Goal: Obtain resource: Download file/media

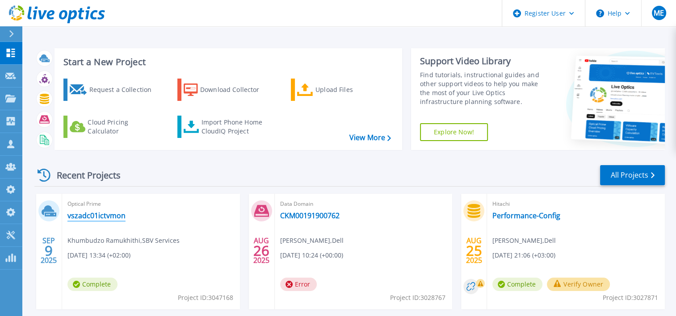
click at [97, 216] on link "vszadc01ictvmon" at bounding box center [96, 215] width 58 height 9
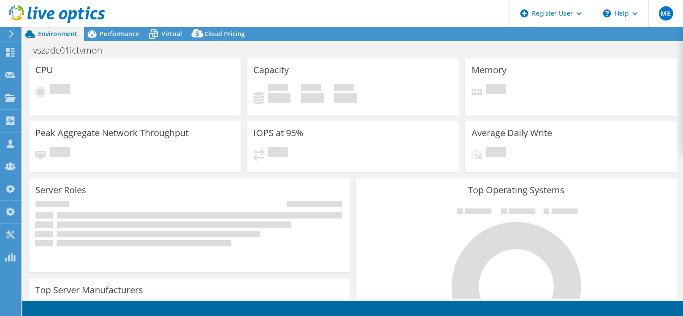
select select "USD"
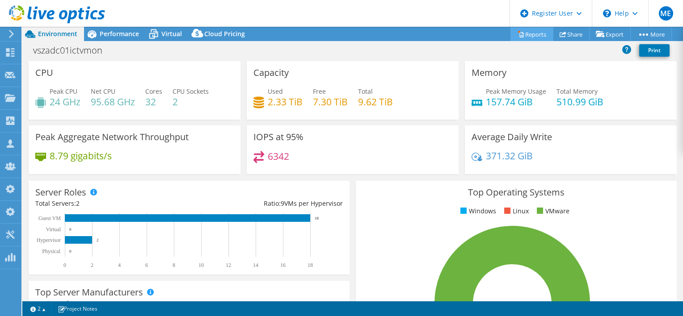
click at [532, 38] on link "Reports" at bounding box center [531, 34] width 43 height 14
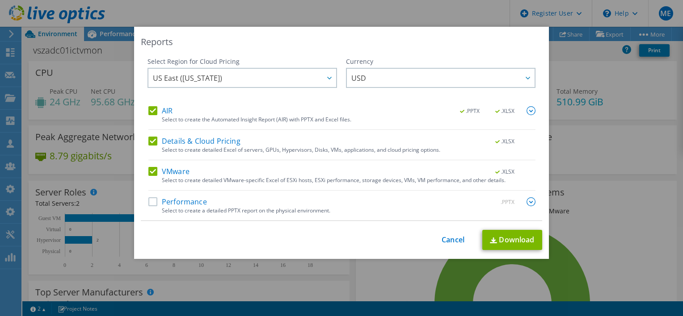
click at [227, 200] on div "Performance .PPTX" at bounding box center [341, 203] width 387 height 10
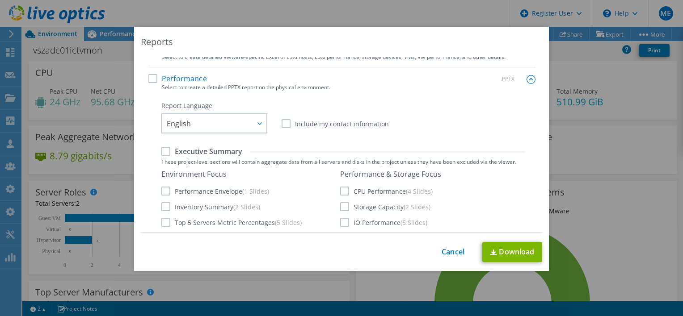
scroll to position [119, 0]
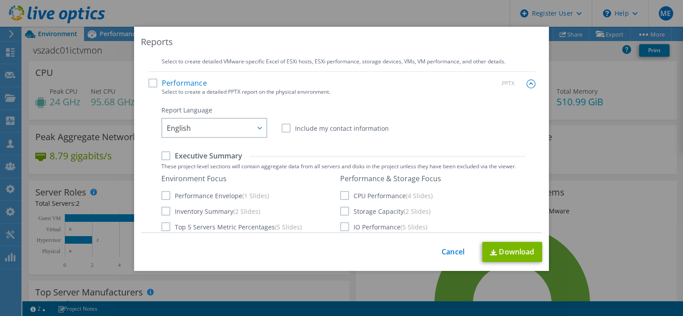
click at [148, 84] on label "Performance" at bounding box center [177, 83] width 59 height 9
click at [0, 0] on input "Performance" at bounding box center [0, 0] width 0 height 0
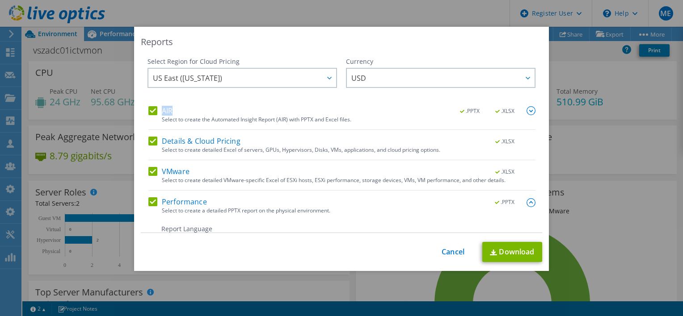
drag, startPoint x: 531, startPoint y: 89, endPoint x: 533, endPoint y: 107, distance: 18.4
click at [533, 107] on div "Select Region for Cloud Pricing Asia Pacific ([GEOGRAPHIC_DATA]) [GEOGRAPHIC_DA…" at bounding box center [341, 145] width 401 height 176
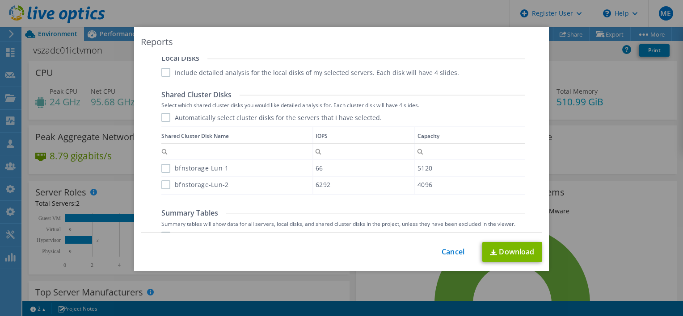
scroll to position [462, 0]
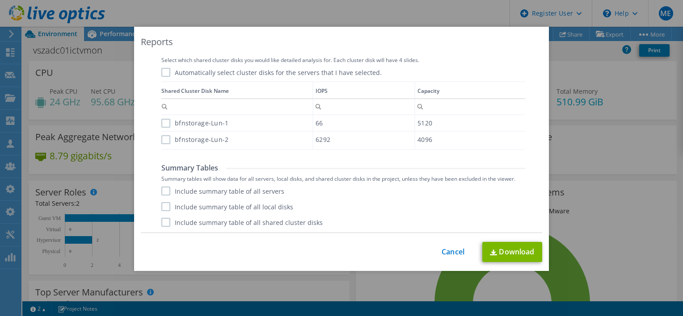
click at [164, 188] on label "Include summary table of all servers" at bounding box center [222, 191] width 123 height 9
click at [0, 0] on input "Include summary table of all servers" at bounding box center [0, 0] width 0 height 0
click at [164, 204] on label "Include summary table of all local disks" at bounding box center [227, 206] width 132 height 9
click at [0, 0] on input "Include summary table of all local disks" at bounding box center [0, 0] width 0 height 0
click at [164, 211] on div "Include summary table of all servers Include summary table of all local disks I…" at bounding box center [343, 207] width 364 height 40
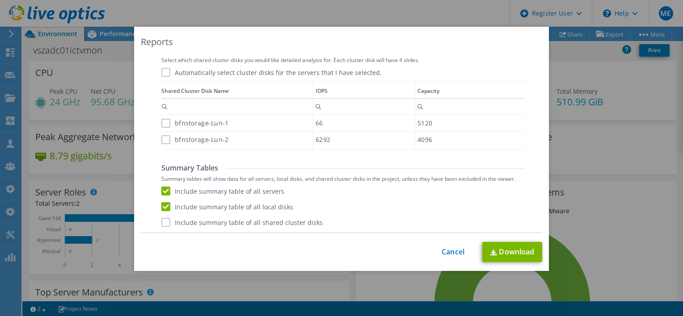
click at [164, 215] on div "Include summary table of all servers Include summary table of all local disks I…" at bounding box center [343, 207] width 364 height 40
click at [164, 219] on label "Include summary table of all shared cluster disks" at bounding box center [241, 222] width 161 height 9
click at [0, 0] on input "Include summary table of all shared cluster disks" at bounding box center [0, 0] width 0 height 0
click at [171, 140] on label "bfnstorage-Lun-2" at bounding box center [194, 139] width 67 height 9
click at [0, 0] on input "bfnstorage-Lun-2" at bounding box center [0, 0] width 0 height 0
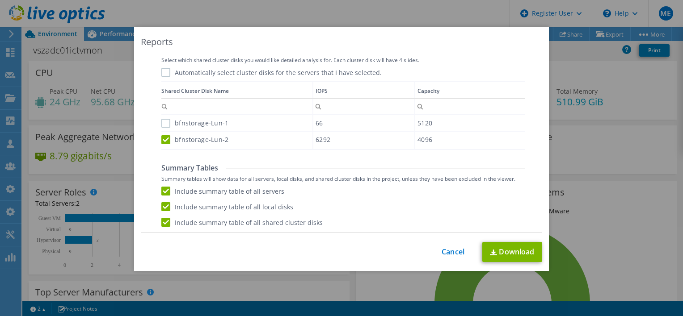
click at [179, 122] on label "bfnstorage-Lun-1" at bounding box center [194, 123] width 67 height 9
click at [0, 0] on input "bfnstorage-Lun-1" at bounding box center [0, 0] width 0 height 0
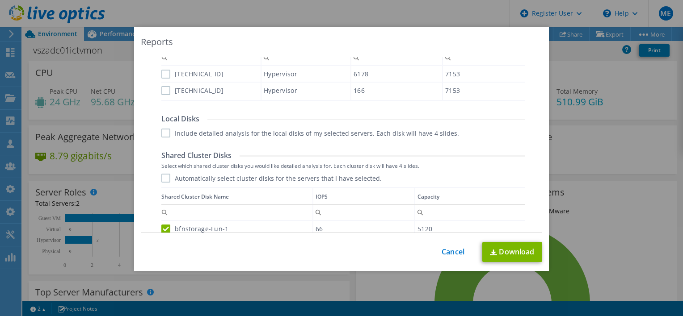
scroll to position [334, 0]
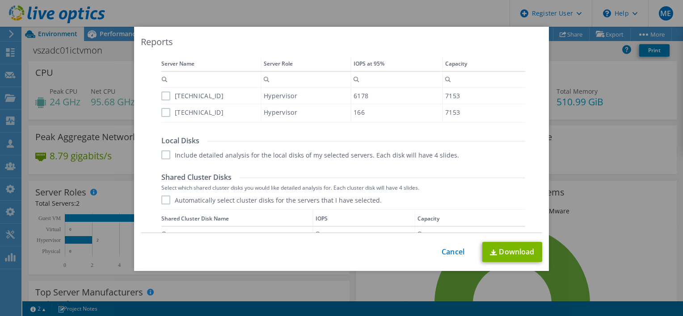
click at [342, 202] on label "Automatically select cluster disks for the servers that I have selected." at bounding box center [271, 200] width 220 height 9
click at [0, 0] on input "Automatically select cluster disks for the servers that I have selected." at bounding box center [0, 0] width 0 height 0
click at [193, 152] on label "Include detailed analysis for the local disks of my selected servers. Each disk…" at bounding box center [310, 155] width 298 height 9
click at [0, 0] on input "Include detailed analysis for the local disks of my selected servers. Each disk…" at bounding box center [0, 0] width 0 height 0
click at [168, 102] on div "[TECHNICAL_ID]" at bounding box center [210, 96] width 99 height 16
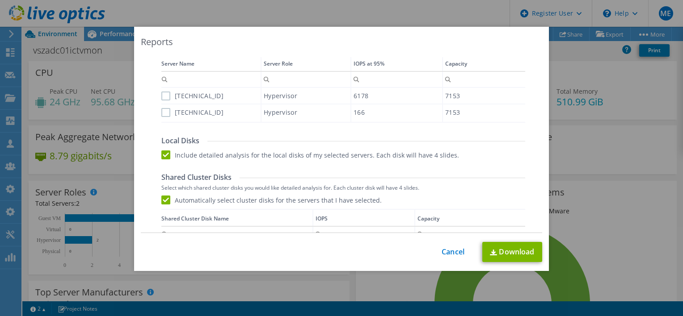
click at [166, 108] on label "[TECHNICAL_ID]" at bounding box center [192, 112] width 62 height 9
click at [0, 0] on input "[TECHNICAL_ID]" at bounding box center [0, 0] width 0 height 0
click at [166, 101] on div "[TECHNICAL_ID]" at bounding box center [210, 96] width 99 height 16
click at [166, 97] on label "[TECHNICAL_ID]" at bounding box center [192, 96] width 62 height 9
click at [0, 0] on input "[TECHNICAL_ID]" at bounding box center [0, 0] width 0 height 0
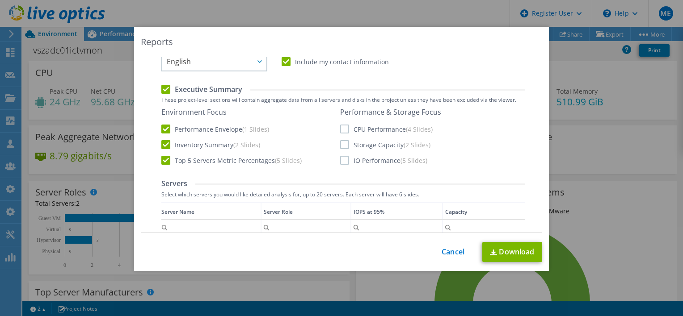
scroll to position [184, 0]
click at [385, 135] on label "CPU Performance (4 Slides)" at bounding box center [386, 130] width 93 height 9
click at [0, 0] on input "CPU Performance (4 Slides)" at bounding box center [0, 0] width 0 height 0
click at [383, 146] on label "Storage Capacity (2 Slides)" at bounding box center [385, 146] width 90 height 9
click at [0, 0] on input "Storage Capacity (2 Slides)" at bounding box center [0, 0] width 0 height 0
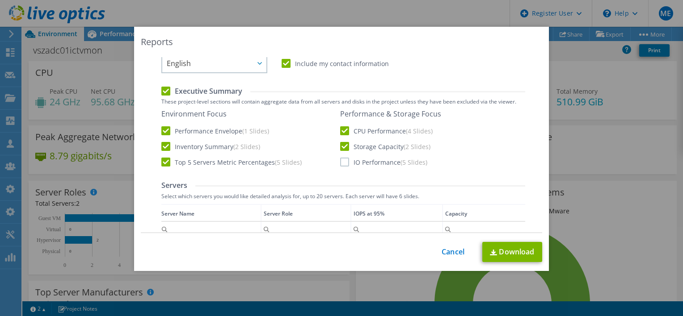
click at [381, 161] on label "IO Performance (5 Slides)" at bounding box center [383, 162] width 87 height 9
click at [0, 0] on input "IO Performance (5 Slides)" at bounding box center [0, 0] width 0 height 0
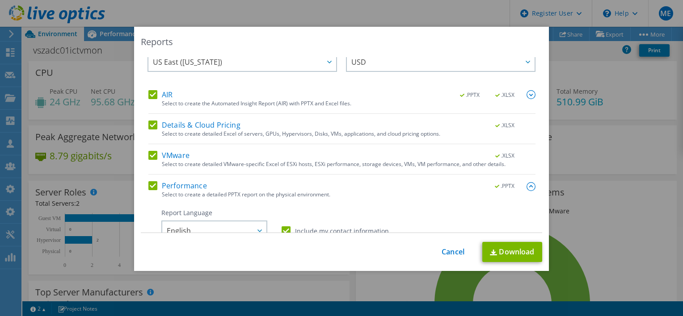
scroll to position [0, 0]
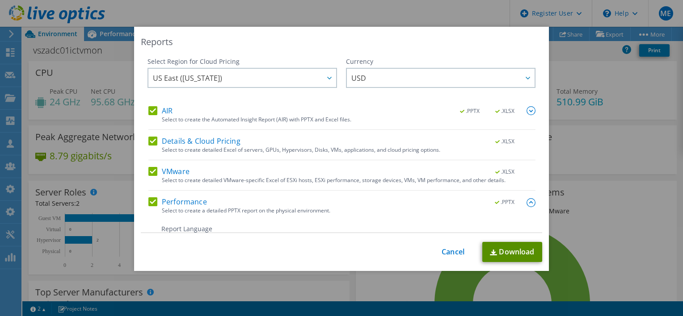
click at [503, 248] on link "Download" at bounding box center [512, 252] width 60 height 20
